Goal: Understand process/instructions

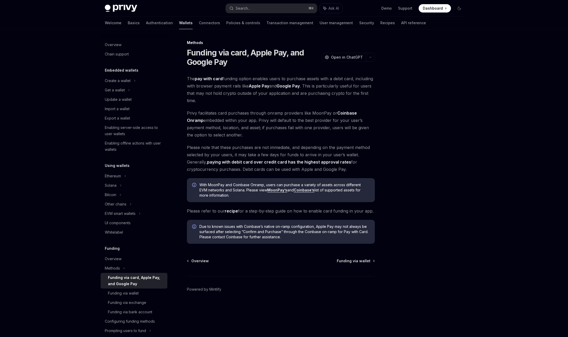
click at [288, 200] on div "With MoonPay and Coinbase Onramp, users can purchase a variety of assets across…" at bounding box center [281, 190] width 188 height 24
click at [232, 211] on link "recipe" at bounding box center [231, 210] width 13 height 5
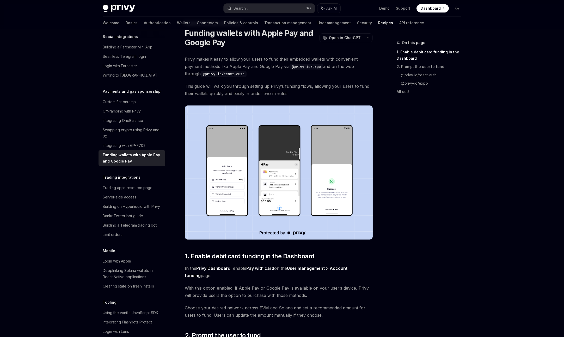
scroll to position [43, 0]
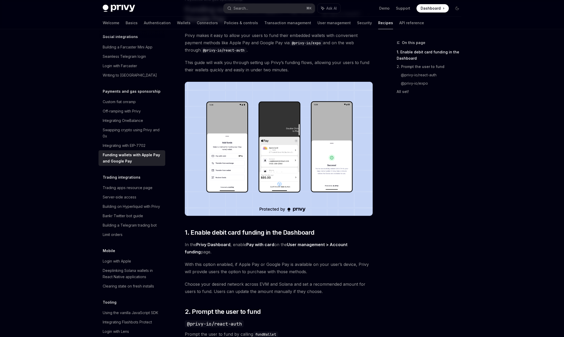
click at [285, 165] on img at bounding box center [279, 149] width 188 height 134
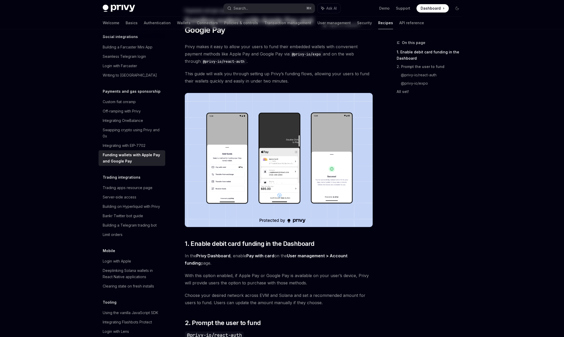
scroll to position [0, 0]
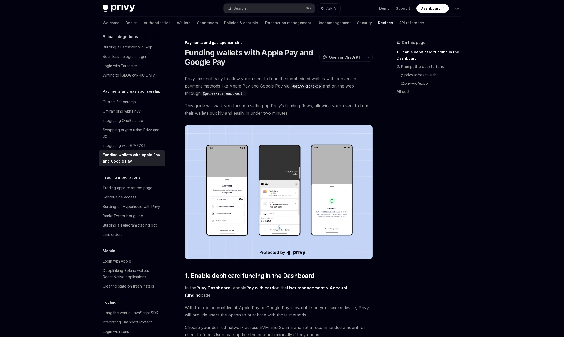
click at [390, 203] on div "On this page 1. Enable debit card funding in the Dashboard 2. Prompt the user t…" at bounding box center [425, 188] width 79 height 297
click at [323, 82] on span "Privy makes it easy to allow your users to fund their embedded wallets with con…" at bounding box center [279, 86] width 188 height 22
drag, startPoint x: 290, startPoint y: 86, endPoint x: 322, endPoint y: 84, distance: 31.8
click at [322, 84] on code "@privy-io/expo" at bounding box center [305, 86] width 33 height 6
copy code "@privy-io/expo"
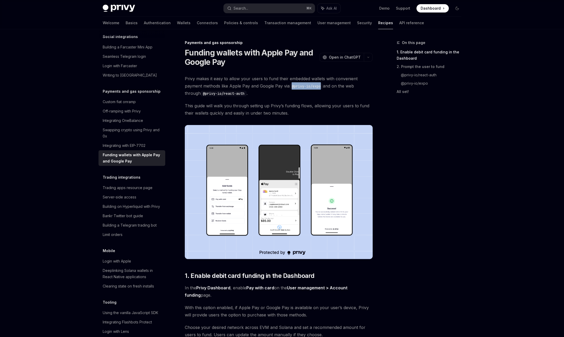
type textarea "*"
